Goal: Transaction & Acquisition: Purchase product/service

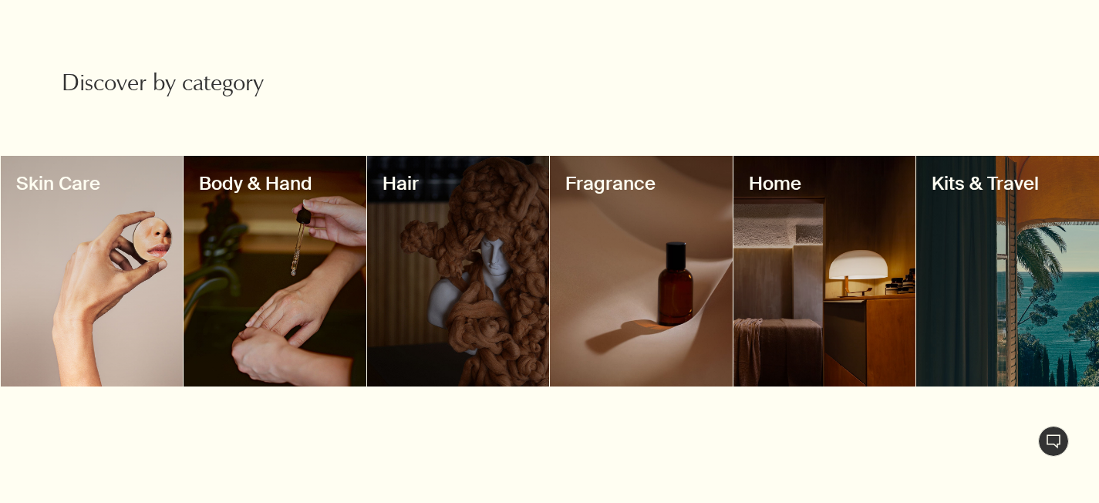
scroll to position [1391, 0]
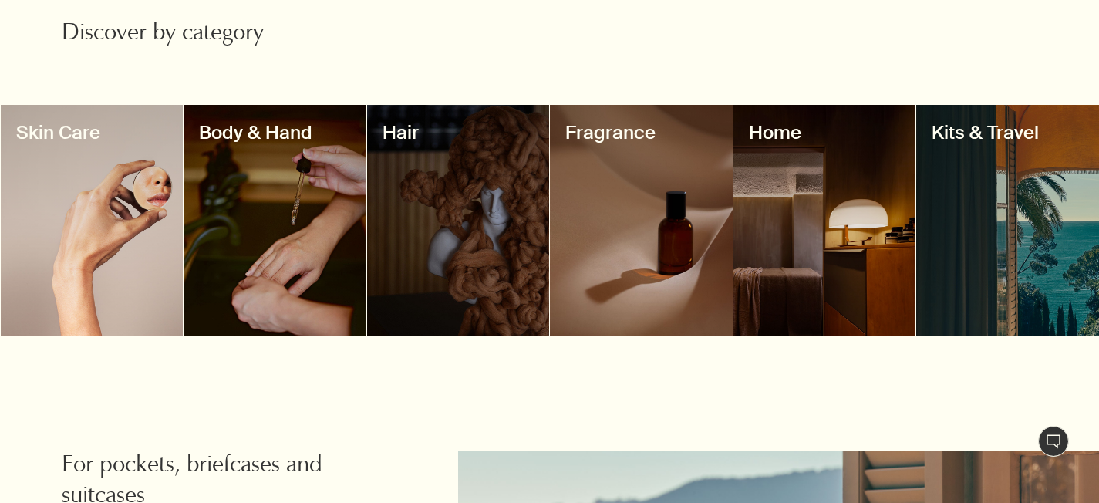
click at [278, 265] on div at bounding box center [275, 220] width 183 height 231
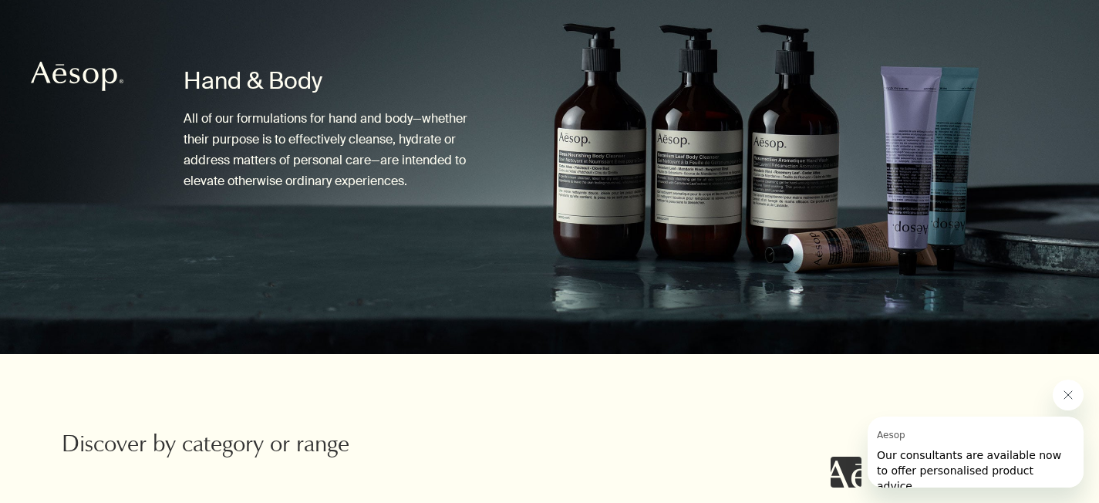
scroll to position [129, 0]
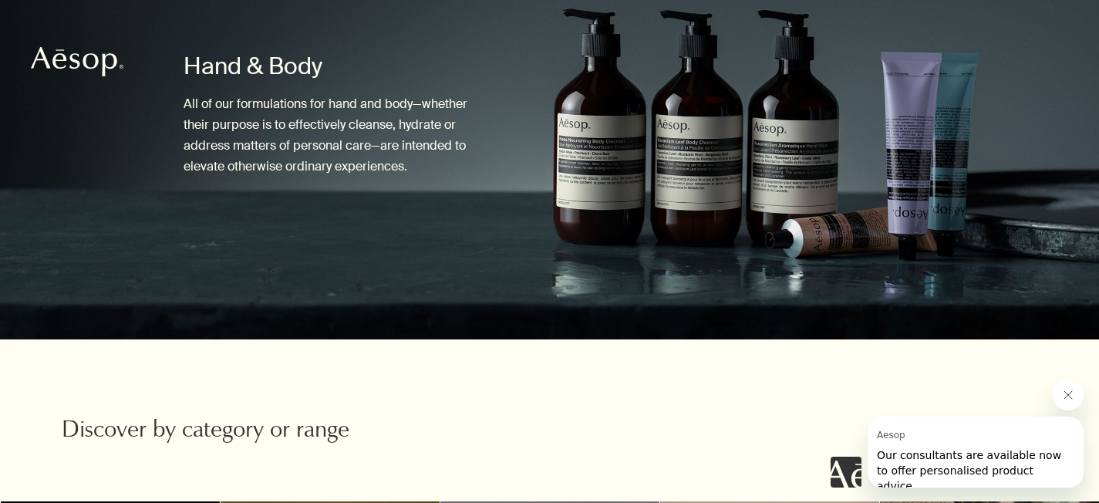
click at [1067, 396] on icon "Close message from Aesop" at bounding box center [1068, 395] width 12 height 12
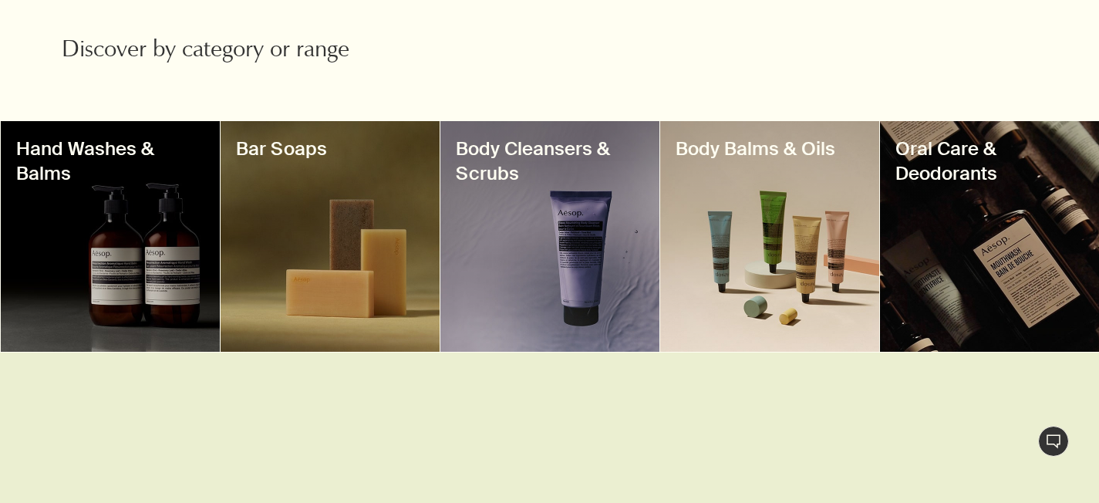
scroll to position [513, 0]
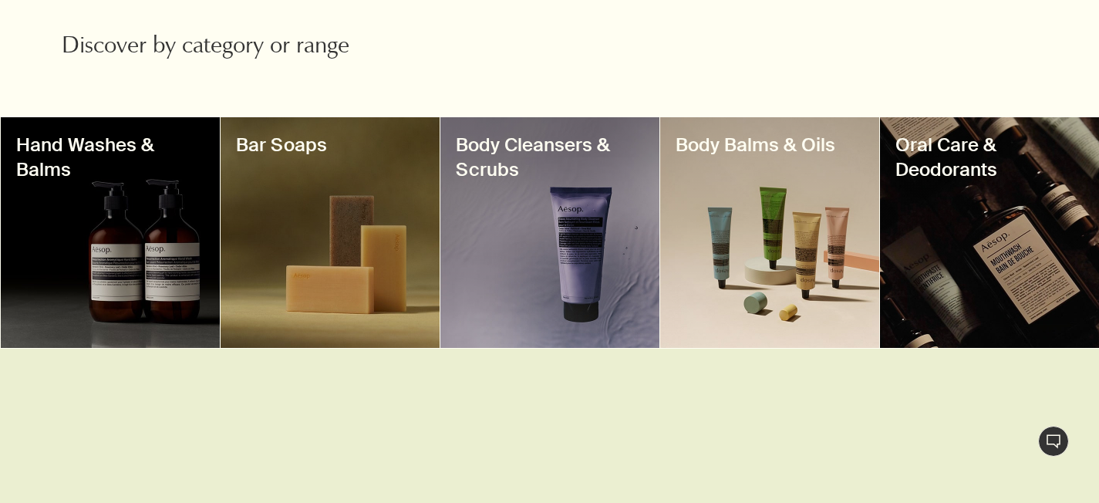
click at [120, 228] on div at bounding box center [110, 232] width 219 height 231
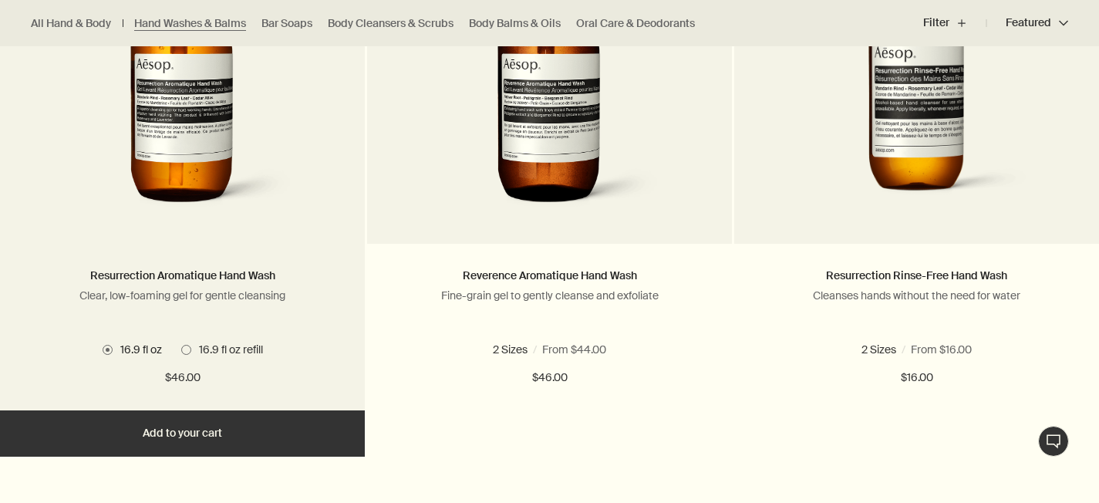
scroll to position [1165, 0]
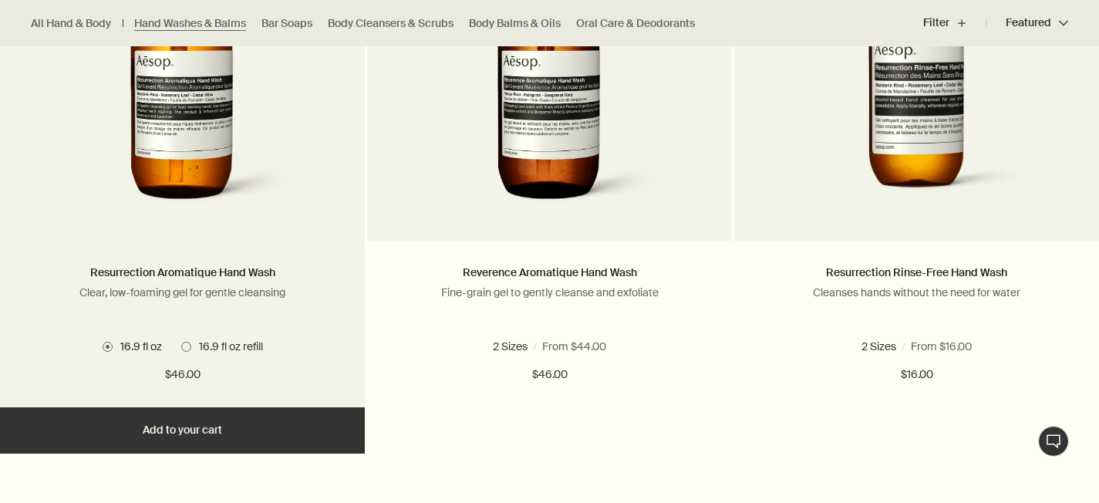
click at [210, 430] on button "Add Add to your cart" at bounding box center [182, 430] width 365 height 46
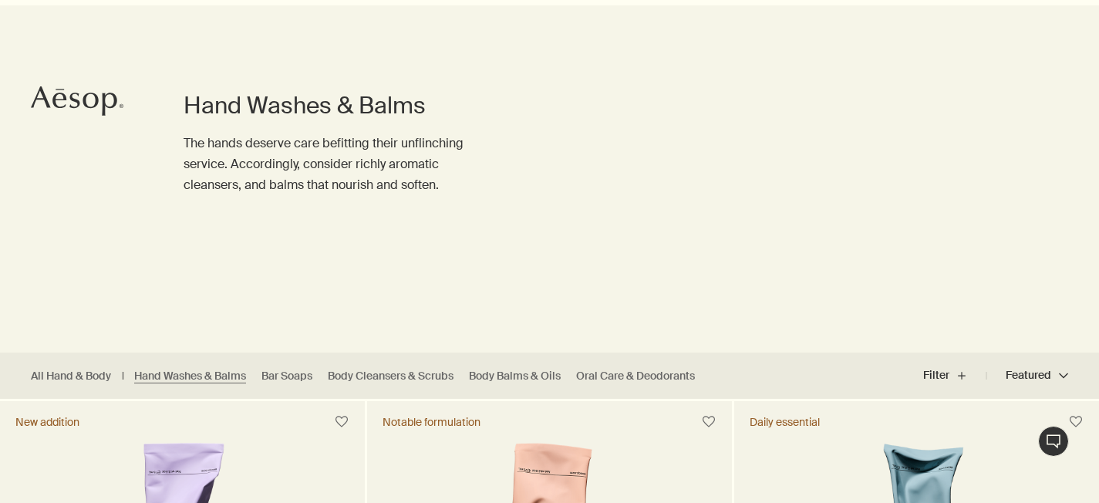
scroll to position [147, 0]
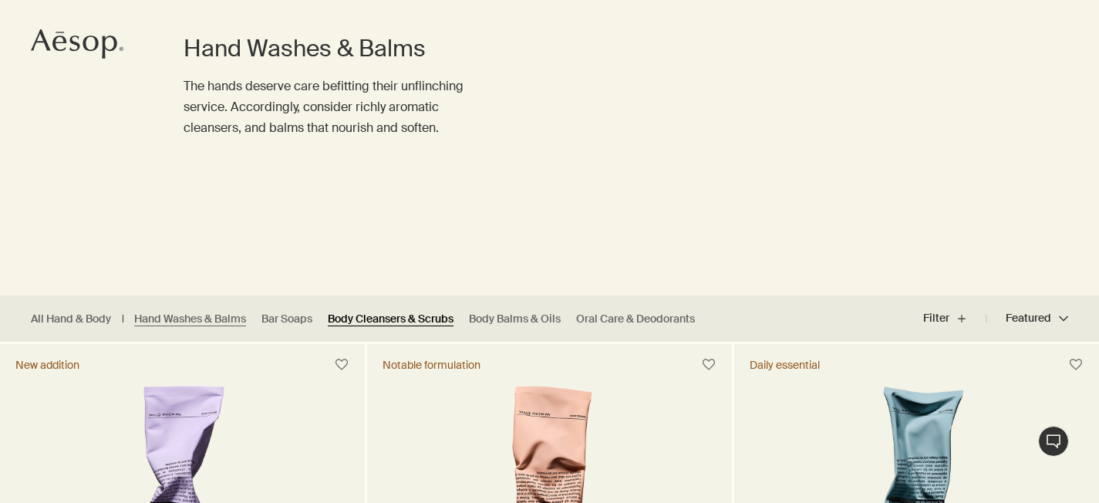
click at [403, 319] on link "Body Cleansers & Scrubs" at bounding box center [391, 319] width 126 height 15
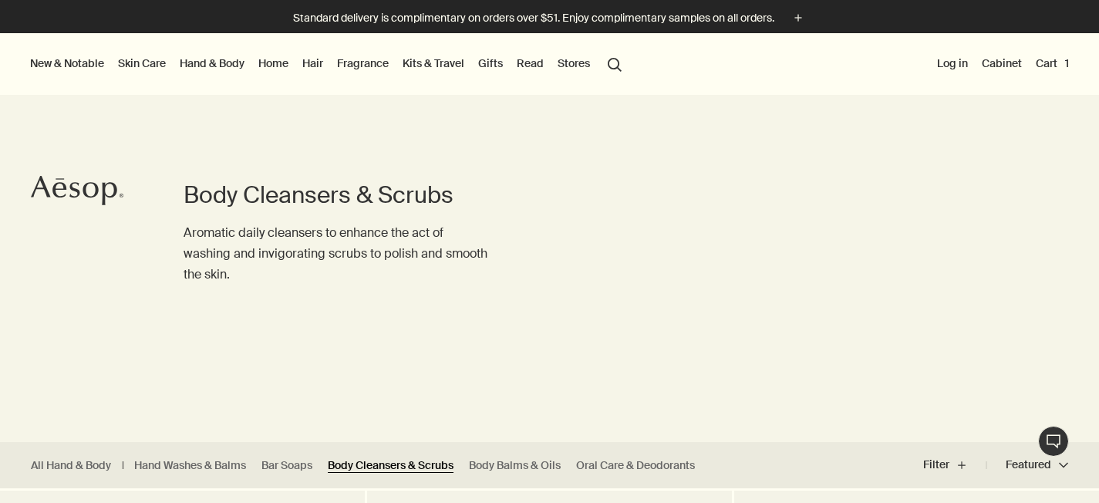
scroll to position [35, 0]
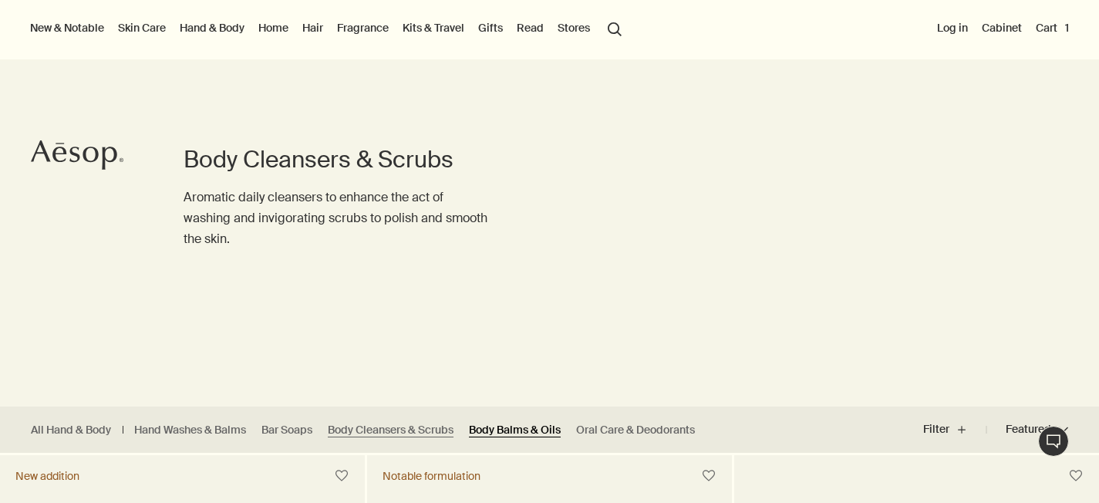
click at [547, 430] on link "Body Balms & Oils" at bounding box center [515, 430] width 92 height 15
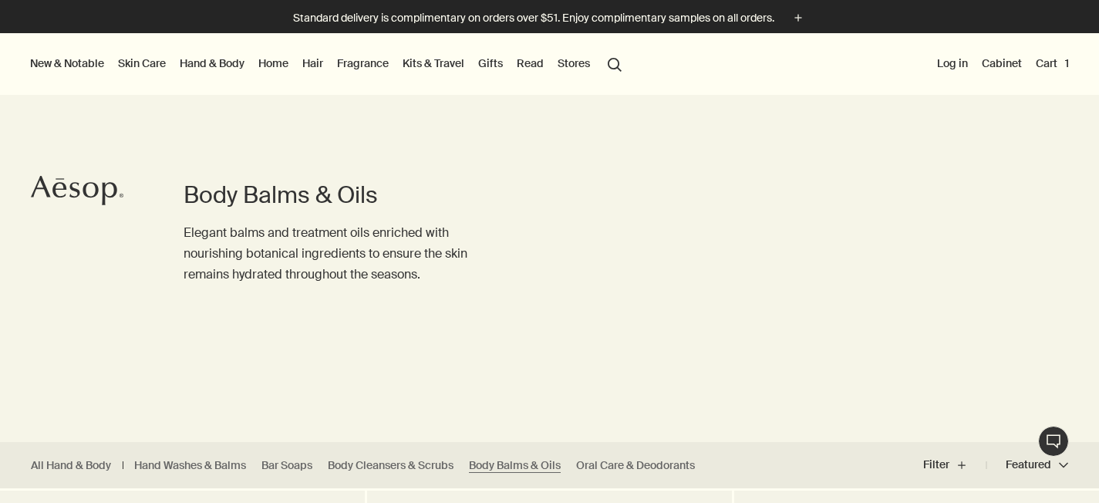
click at [65, 61] on button "New & Notable" at bounding box center [67, 63] width 80 height 20
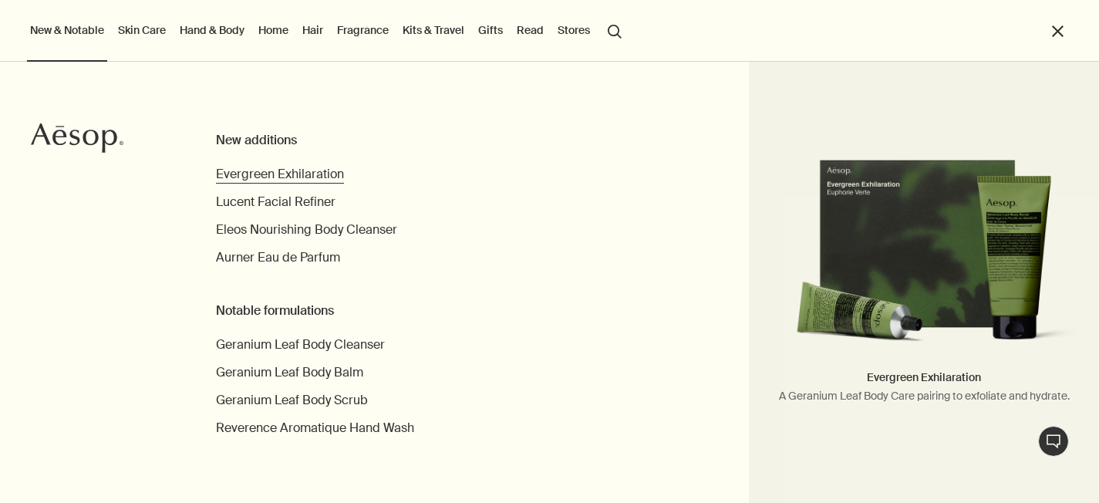
click at [329, 175] on span "Evergreen Exhilaration" at bounding box center [280, 174] width 128 height 16
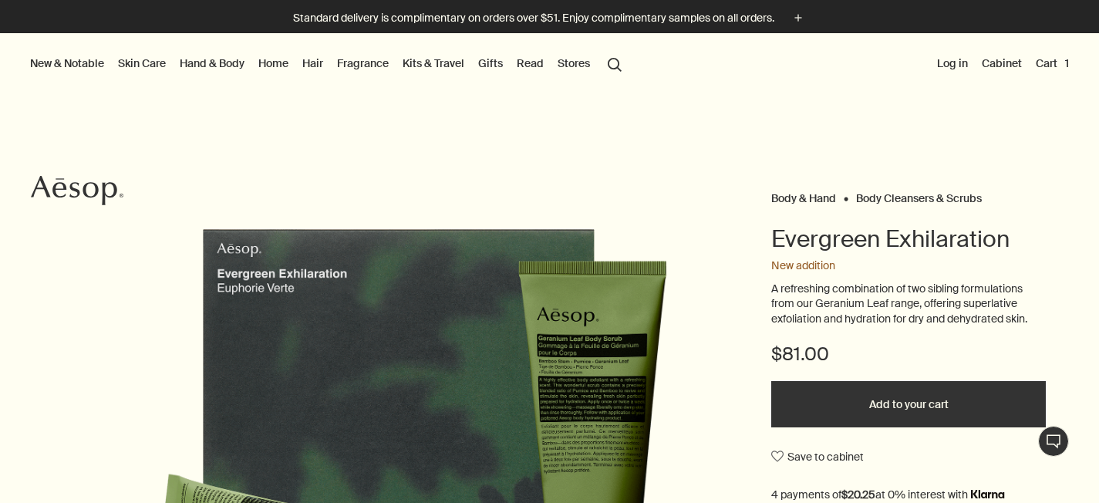
click at [419, 69] on link "Kits & Travel" at bounding box center [434, 63] width 68 height 20
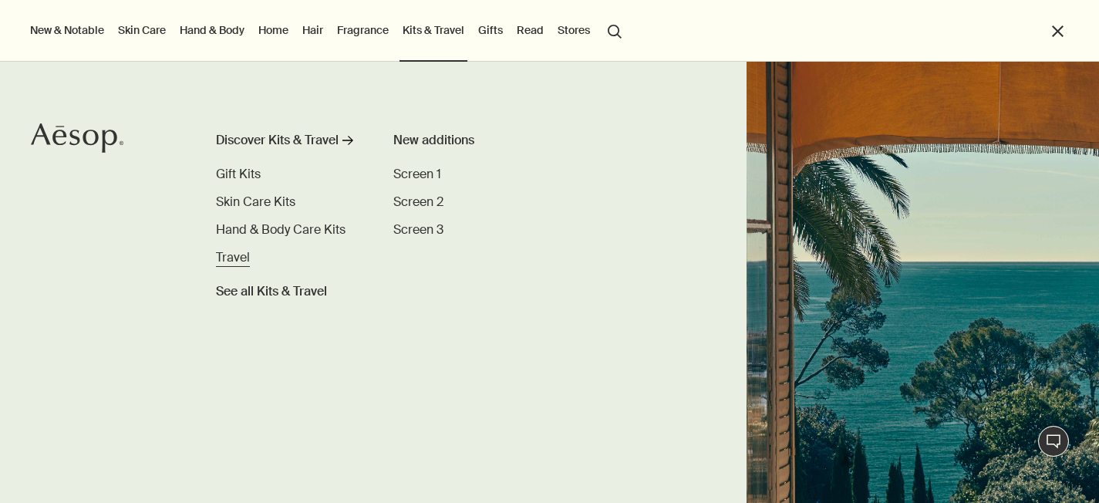
click at [241, 256] on span "Travel" at bounding box center [233, 257] width 34 height 16
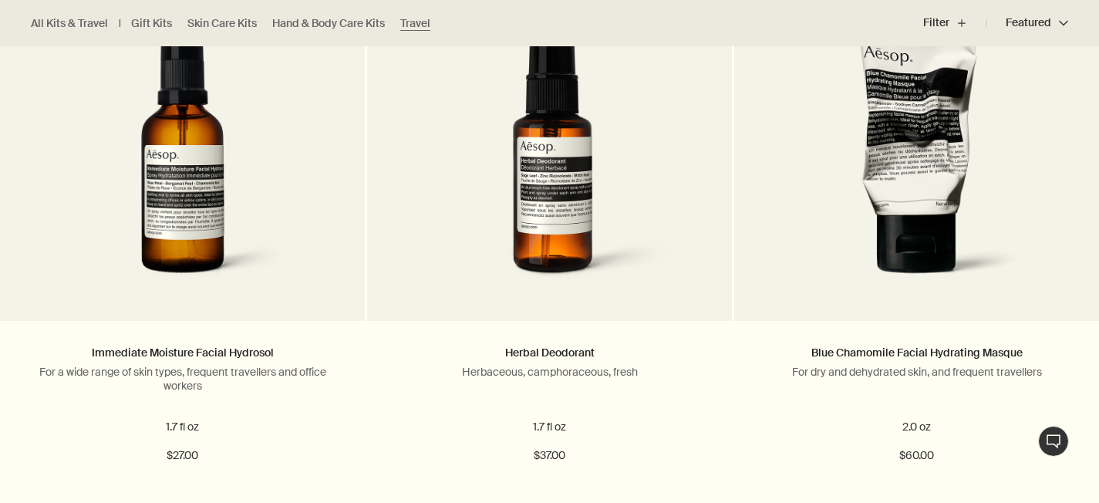
scroll to position [1097, 0]
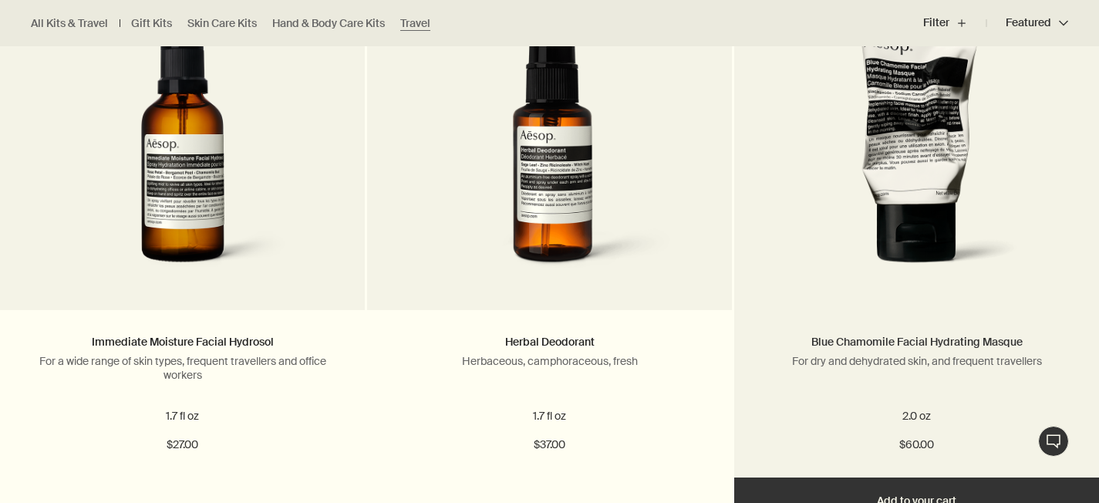
click at [937, 346] on link "Blue Chamomile Facial Hydrating Masque" at bounding box center [916, 342] width 211 height 14
